Goal: Transaction & Acquisition: Purchase product/service

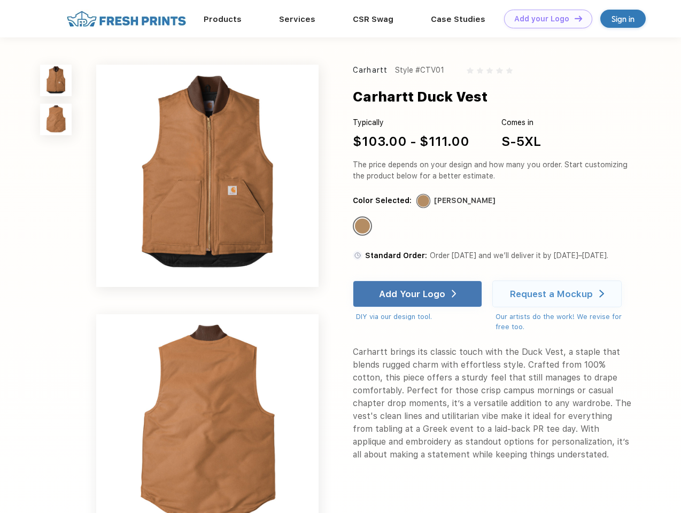
click at [544, 19] on link "Add your Logo Design Tool" at bounding box center [548, 19] width 88 height 19
click at [0, 0] on div "Design Tool" at bounding box center [0, 0] width 0 height 0
click at [573, 18] on link "Add your Logo Design Tool" at bounding box center [548, 19] width 88 height 19
click at [56, 80] on img at bounding box center [56, 81] width 32 height 32
click at [56, 120] on img at bounding box center [56, 120] width 32 height 32
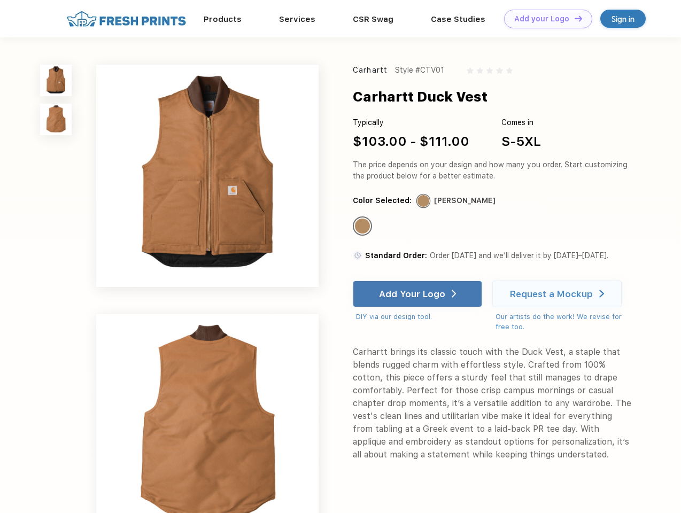
click at [363, 227] on div "Standard Color" at bounding box center [362, 226] width 15 height 15
click at [418, 294] on div "Add Your Logo" at bounding box center [412, 294] width 66 height 11
click at [558, 294] on div "Request a Mockup" at bounding box center [551, 294] width 83 height 11
